Goal: Task Accomplishment & Management: Manage account settings

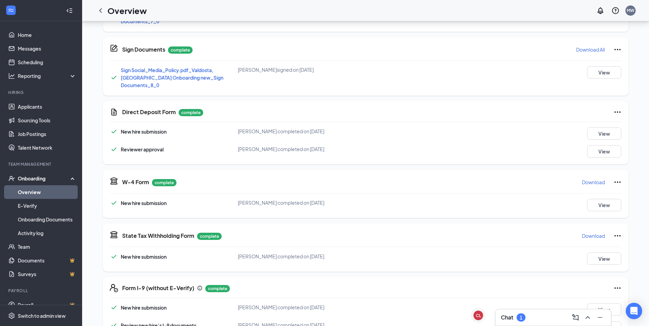
scroll to position [371, 0]
click at [25, 109] on link "Applicants" at bounding box center [47, 107] width 58 height 14
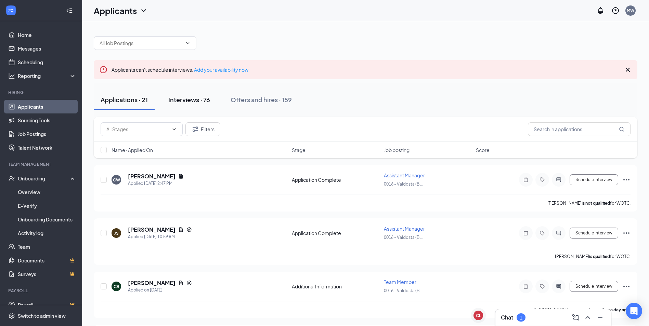
click at [182, 102] on div "Interviews · 76" at bounding box center [189, 99] width 42 height 9
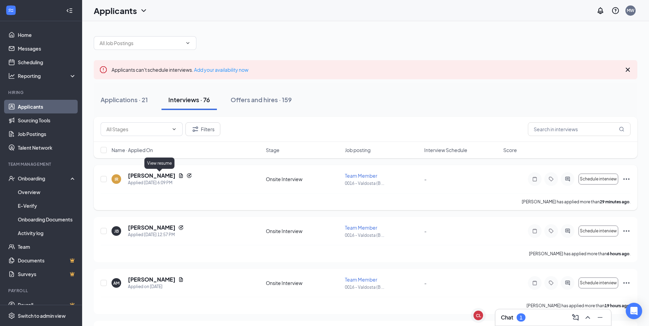
click at [178, 177] on icon "Document" at bounding box center [180, 175] width 5 height 5
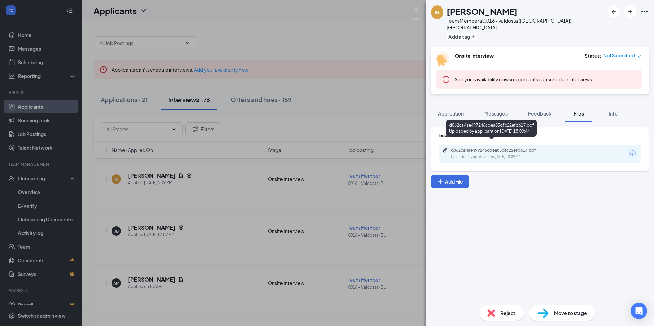
click at [507, 148] on div "d062ca4ae497246cdea85dfc22efd617.pdf Uploaded by applicant on [DATE] 18:09:44" at bounding box center [497, 154] width 111 height 12
click at [456, 110] on span "Application" at bounding box center [451, 113] width 26 height 6
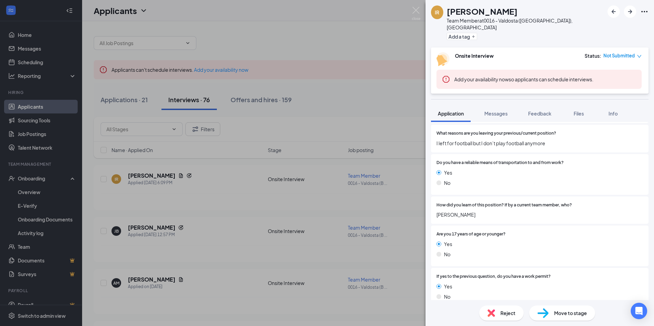
scroll to position [556, 0]
drag, startPoint x: 416, startPoint y: 9, endPoint x: 415, endPoint y: 13, distance: 4.7
click at [416, 9] on img at bounding box center [416, 13] width 9 height 13
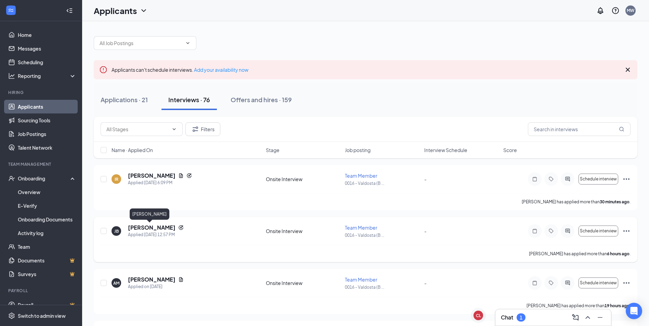
click at [147, 228] on h5 "[PERSON_NAME]" at bounding box center [152, 228] width 48 height 8
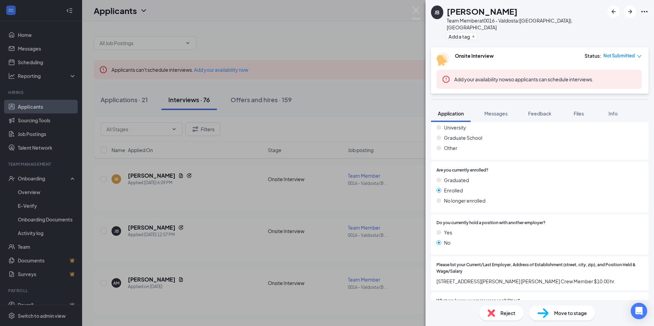
scroll to position [274, 0]
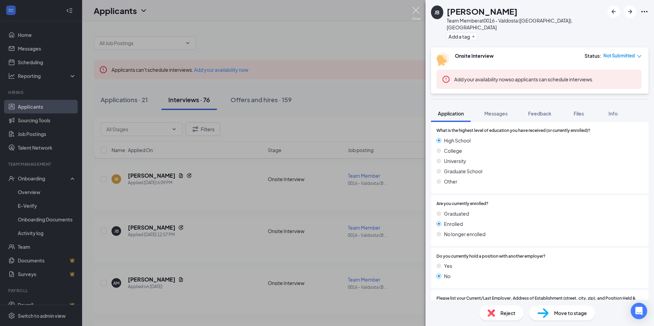
click at [413, 10] on img at bounding box center [416, 13] width 9 height 13
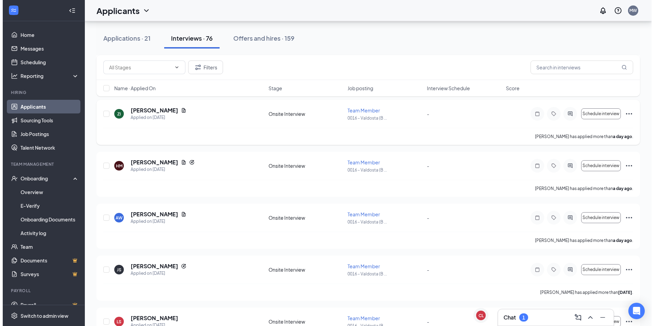
scroll to position [239, 0]
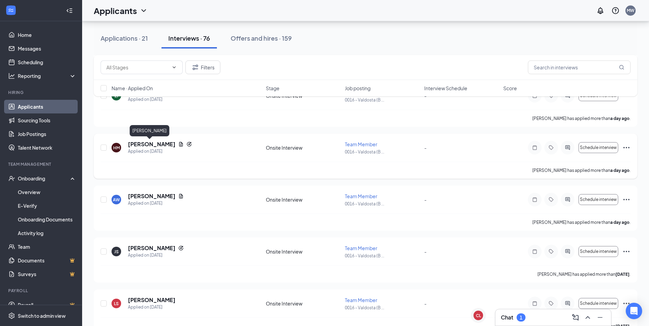
click at [151, 143] on h5 "[PERSON_NAME]" at bounding box center [152, 145] width 48 height 8
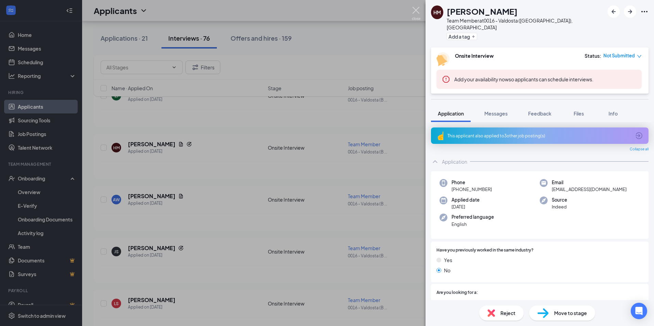
drag, startPoint x: 414, startPoint y: 9, endPoint x: 411, endPoint y: 19, distance: 10.2
click at [414, 9] on img at bounding box center [416, 13] width 9 height 13
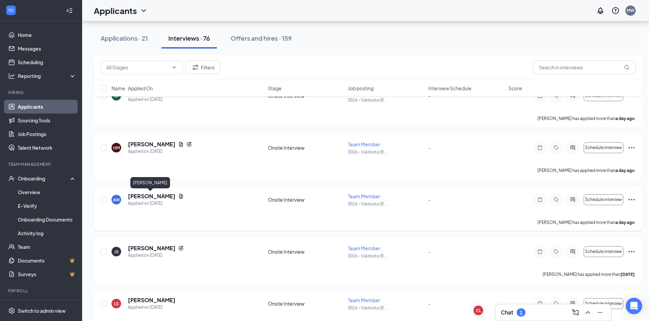
click at [149, 195] on h5 "[PERSON_NAME]" at bounding box center [152, 196] width 48 height 8
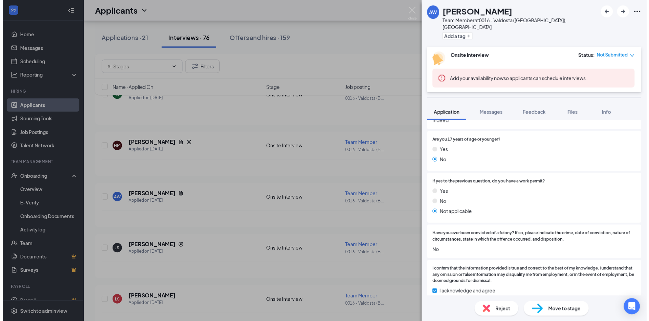
scroll to position [624, 0]
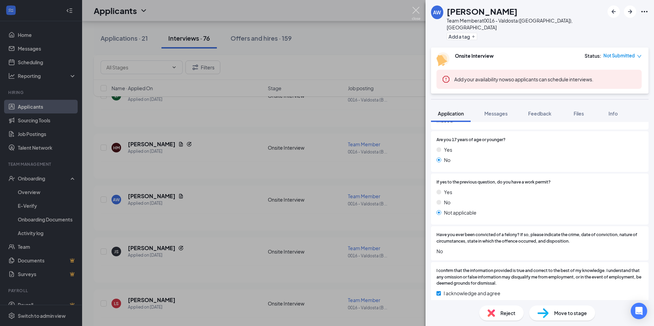
click at [418, 14] on img at bounding box center [416, 13] width 9 height 13
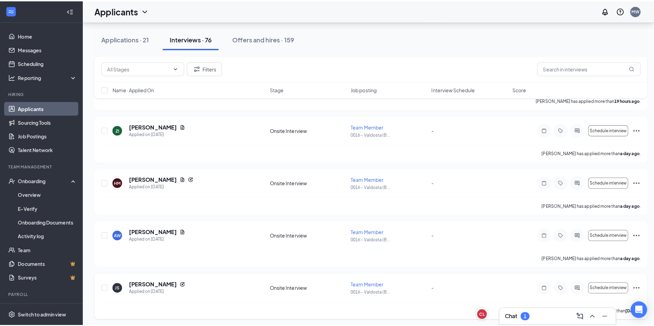
scroll to position [205, 0]
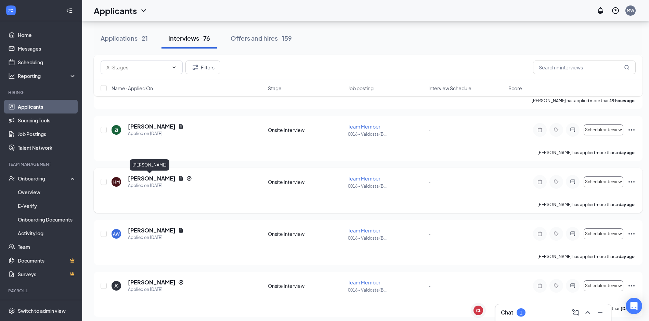
click at [142, 177] on h5 "[PERSON_NAME]" at bounding box center [152, 179] width 48 height 8
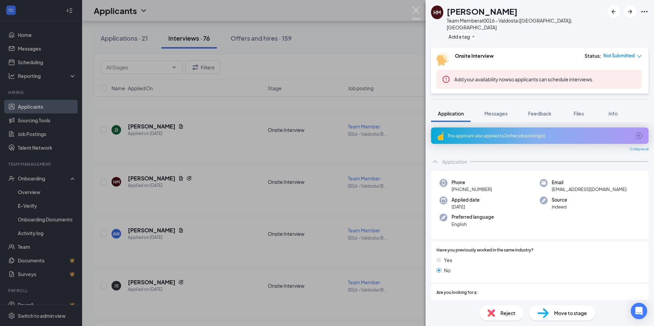
click at [417, 13] on img at bounding box center [416, 13] width 9 height 13
